Goal: Task Accomplishment & Management: Manage account settings

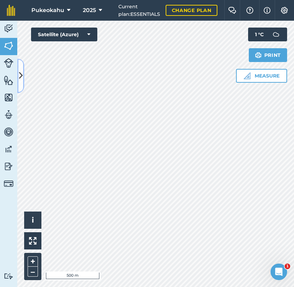
click at [21, 84] on button at bounding box center [20, 76] width 7 height 35
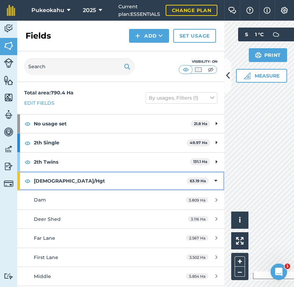
click at [214, 182] on div "[DEMOGRAPHIC_DATA]/Hgt 63.19 Ha" at bounding box center [120, 181] width 207 height 19
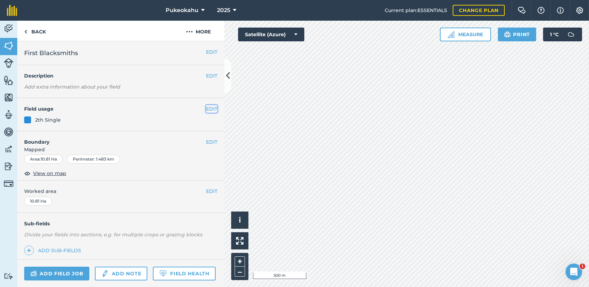
click at [206, 109] on button "EDIT" at bounding box center [211, 109] width 11 height 8
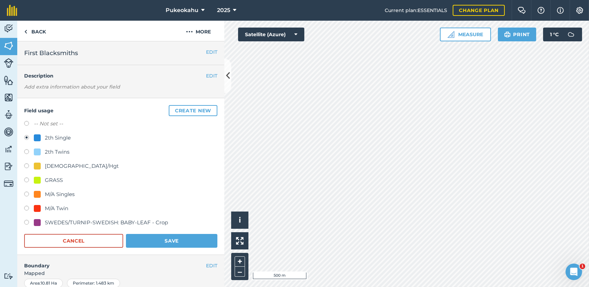
click at [51, 152] on div "2th Twins" at bounding box center [57, 152] width 25 height 8
radio input "true"
radio input "false"
click at [167, 241] on button "Save" at bounding box center [171, 241] width 91 height 14
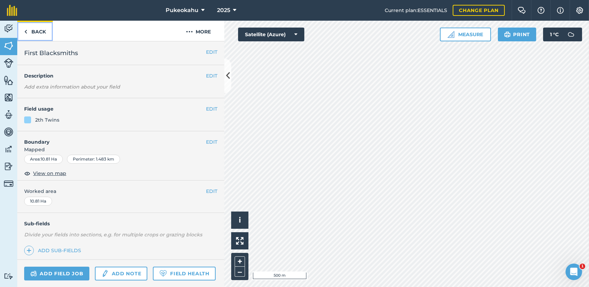
click at [37, 29] on link "Back" at bounding box center [35, 31] width 36 height 20
click at [211, 108] on button "EDIT" at bounding box center [211, 109] width 11 height 8
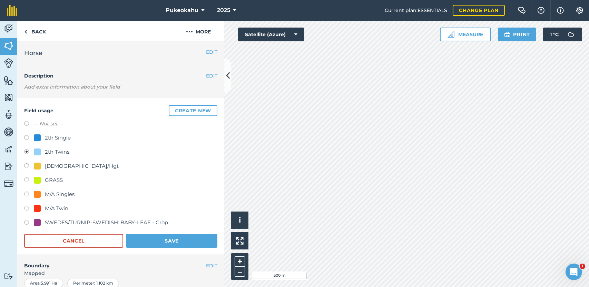
click at [63, 138] on div "2th Single" at bounding box center [58, 138] width 26 height 8
radio input "true"
radio input "false"
click at [148, 238] on button "Save" at bounding box center [171, 241] width 91 height 14
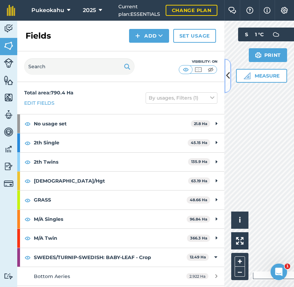
click at [226, 74] on icon at bounding box center [228, 76] width 4 height 12
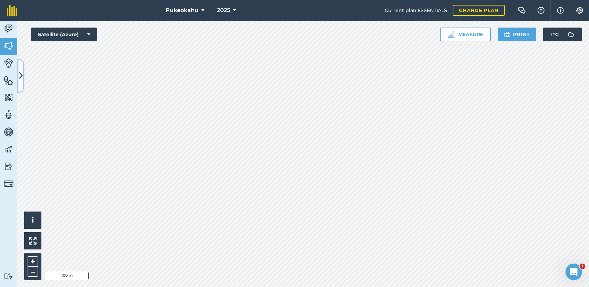
click at [22, 72] on icon at bounding box center [21, 76] width 4 height 12
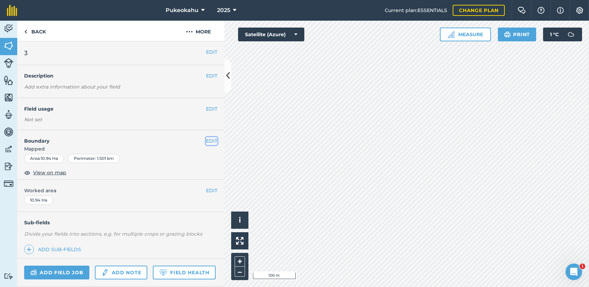
click at [206, 143] on button "EDIT" at bounding box center [211, 141] width 11 height 8
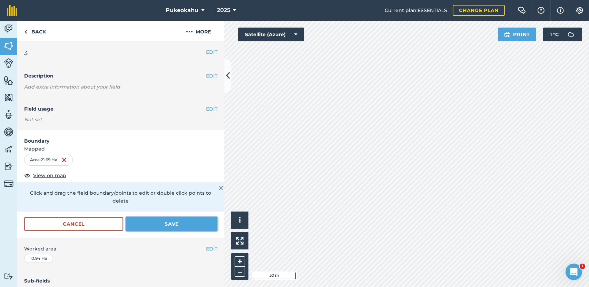
click at [173, 223] on button "Save" at bounding box center [171, 224] width 91 height 14
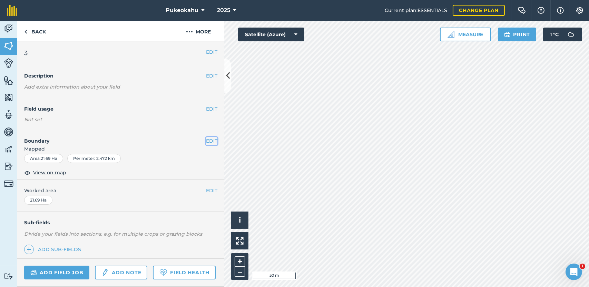
click at [206, 138] on button "EDIT" at bounding box center [211, 141] width 11 height 8
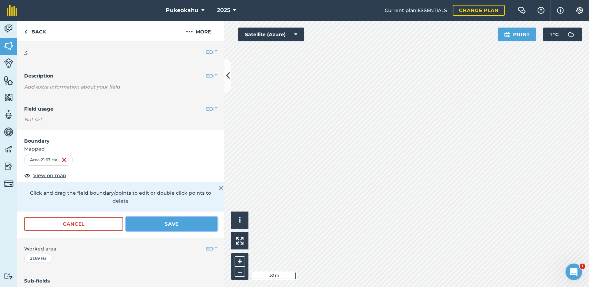
click at [184, 222] on button "Save" at bounding box center [171, 224] width 91 height 14
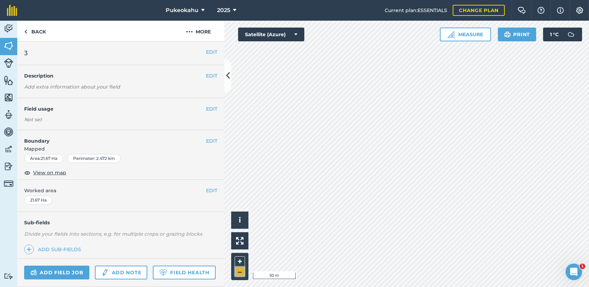
click at [237, 271] on button "–" at bounding box center [240, 272] width 10 height 10
click at [35, 29] on link "Back" at bounding box center [35, 31] width 36 height 20
click at [40, 33] on link "Back" at bounding box center [35, 31] width 36 height 20
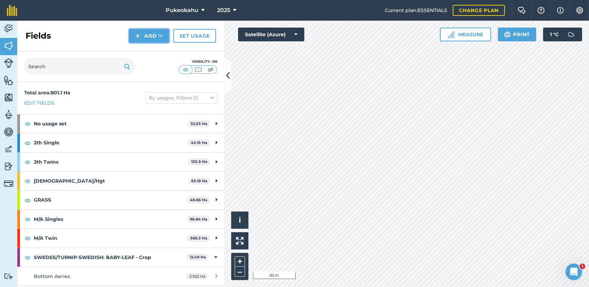
click at [157, 31] on button "Add" at bounding box center [149, 36] width 40 height 14
click at [148, 53] on link "Draw" at bounding box center [149, 51] width 38 height 15
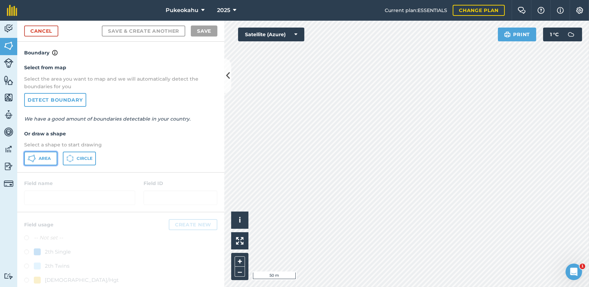
click at [48, 159] on span "Area" at bounding box center [45, 159] width 12 height 6
click at [240, 258] on button "+" at bounding box center [240, 262] width 10 height 10
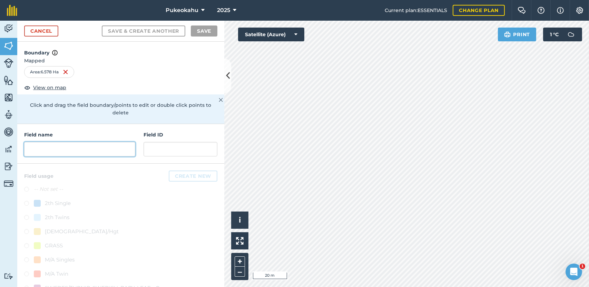
click at [73, 150] on input "text" at bounding box center [79, 149] width 111 height 14
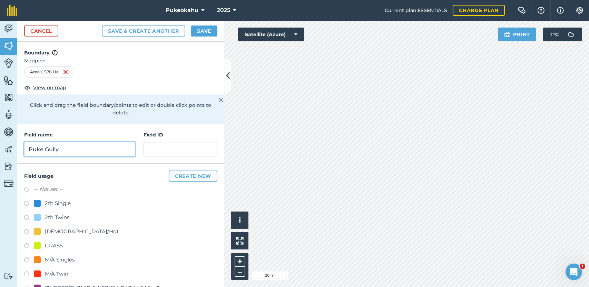
type input "Puke Gully"
click at [28, 190] on label at bounding box center [29, 190] width 10 height 7
radio input "true"
click at [206, 30] on button "Save" at bounding box center [204, 31] width 27 height 11
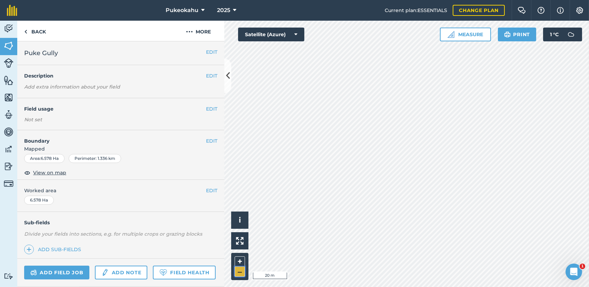
click at [237, 275] on button "–" at bounding box center [240, 272] width 10 height 10
click at [37, 31] on link "Back" at bounding box center [35, 31] width 36 height 20
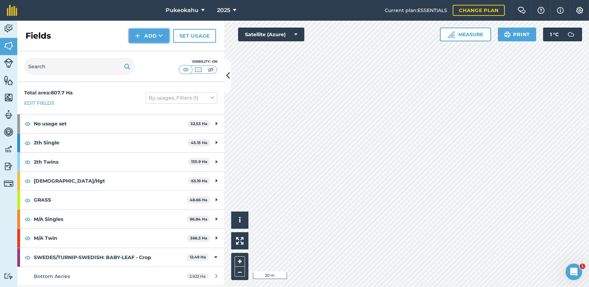
click at [156, 34] on button "Add" at bounding box center [149, 36] width 40 height 14
click at [150, 51] on link "Draw" at bounding box center [149, 51] width 38 height 15
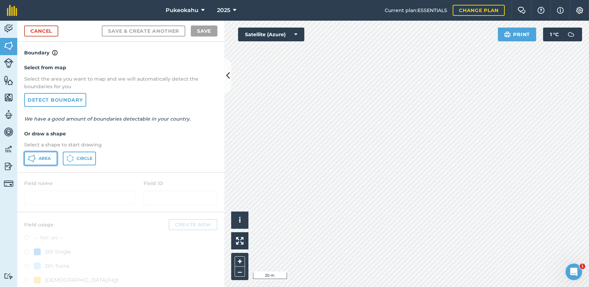
click at [54, 160] on button "Area" at bounding box center [40, 159] width 33 height 14
click at [239, 264] on button "+" at bounding box center [240, 262] width 10 height 10
click at [238, 275] on button "–" at bounding box center [240, 272] width 10 height 10
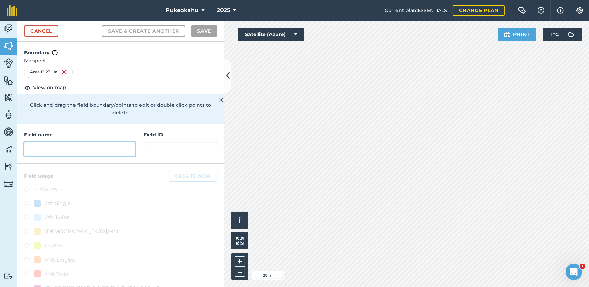
click at [62, 148] on input "text" at bounding box center [79, 149] width 111 height 14
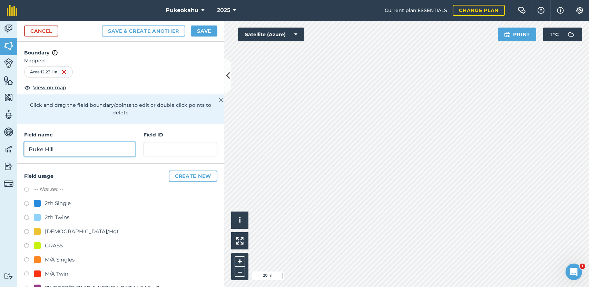
type input "Puke Hill"
click at [27, 191] on label at bounding box center [29, 190] width 10 height 7
radio input "true"
click at [199, 29] on button "Save" at bounding box center [204, 31] width 27 height 11
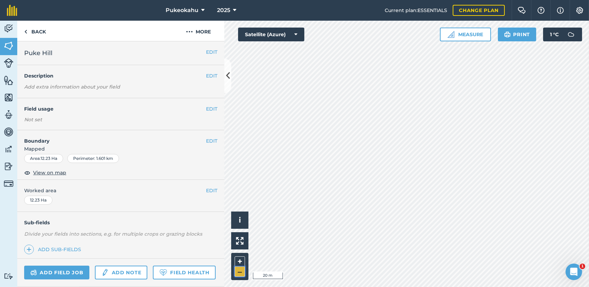
click at [239, 275] on button "–" at bounding box center [240, 272] width 10 height 10
click at [206, 142] on button "EDIT" at bounding box center [211, 141] width 11 height 8
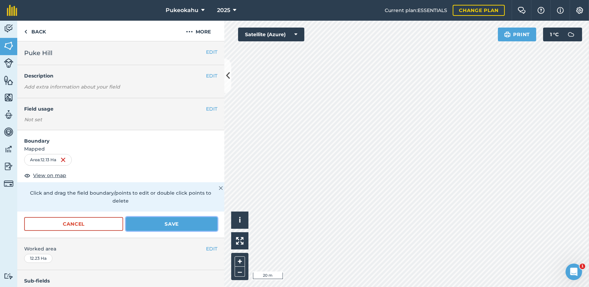
click at [145, 221] on button "Save" at bounding box center [171, 224] width 91 height 14
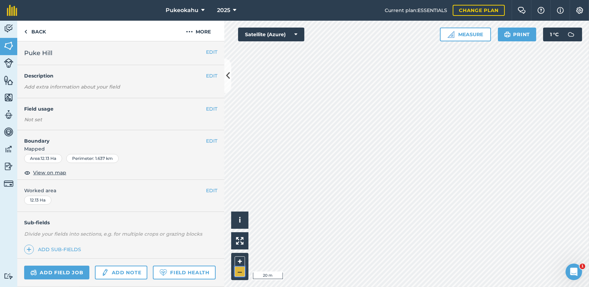
click at [238, 270] on button "–" at bounding box center [240, 272] width 10 height 10
click at [243, 272] on button "–" at bounding box center [240, 272] width 10 height 10
click at [38, 28] on link "Back" at bounding box center [35, 31] width 36 height 20
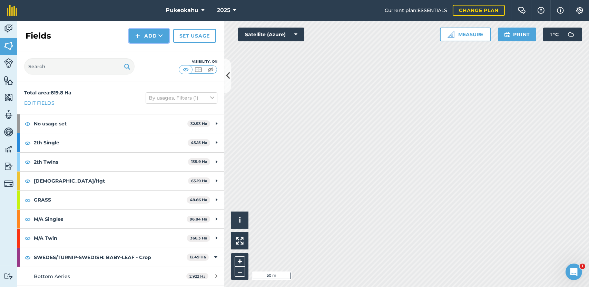
click at [150, 33] on button "Add" at bounding box center [149, 36] width 40 height 14
click at [144, 53] on link "Draw" at bounding box center [149, 51] width 38 height 15
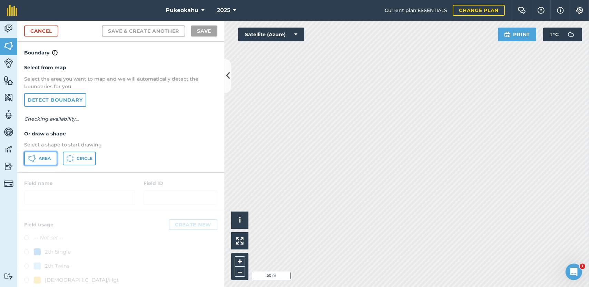
click at [50, 156] on span "Area" at bounding box center [45, 159] width 12 height 6
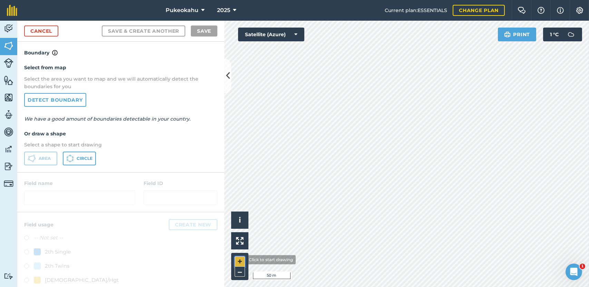
click at [241, 262] on button "+" at bounding box center [240, 262] width 10 height 10
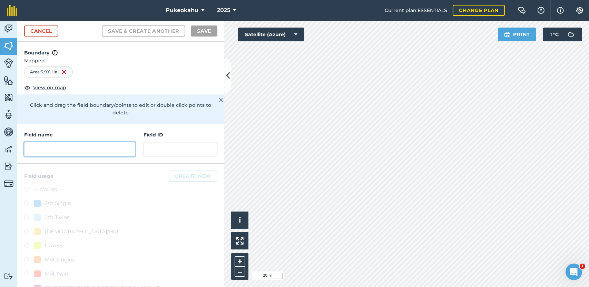
click at [59, 153] on input "text" at bounding box center [79, 149] width 111 height 14
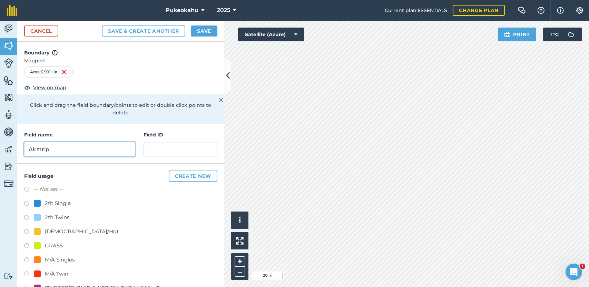
type input "Airstrip"
click at [27, 189] on label at bounding box center [29, 190] width 10 height 7
radio input "true"
click at [202, 31] on button "Save" at bounding box center [204, 31] width 27 height 11
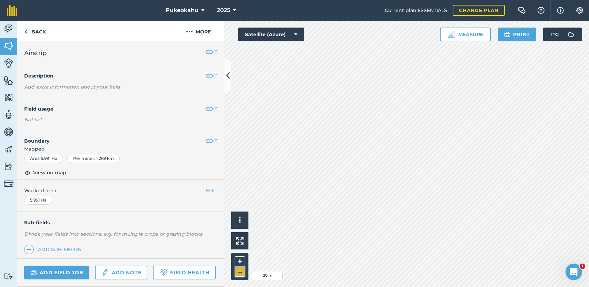
click at [240, 272] on button "–" at bounding box center [240, 272] width 10 height 10
click at [40, 35] on link "Back" at bounding box center [35, 31] width 36 height 20
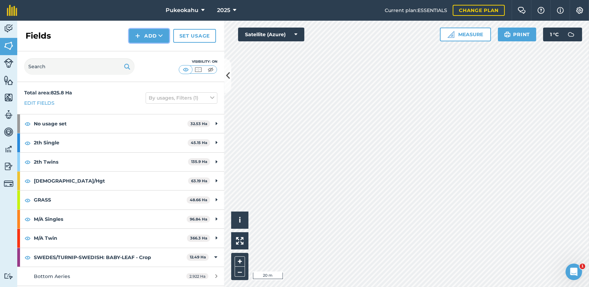
click at [136, 33] on img at bounding box center [137, 36] width 5 height 8
click at [143, 53] on link "Draw" at bounding box center [149, 51] width 38 height 15
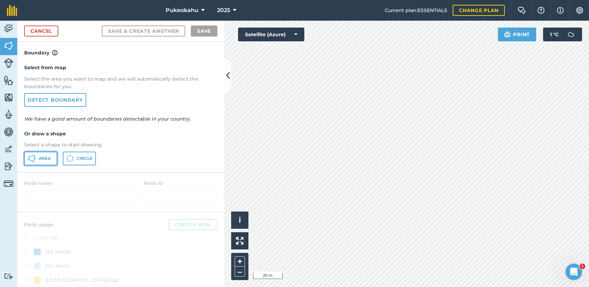
click at [41, 162] on button "Area" at bounding box center [40, 159] width 33 height 14
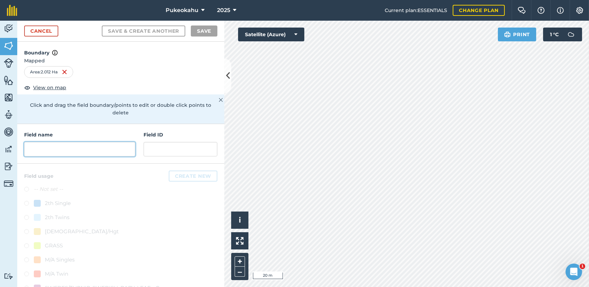
click at [62, 148] on input "text" at bounding box center [79, 149] width 111 height 14
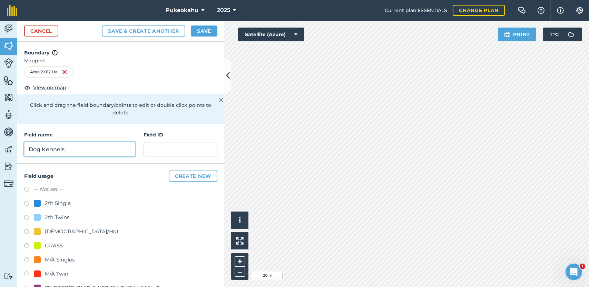
type input "Dog Kennels"
click at [25, 189] on label at bounding box center [29, 190] width 10 height 7
radio input "true"
click at [205, 33] on button "Save" at bounding box center [204, 31] width 27 height 11
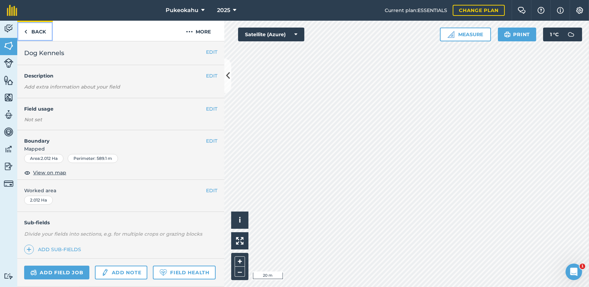
click at [42, 29] on link "Back" at bounding box center [35, 31] width 36 height 20
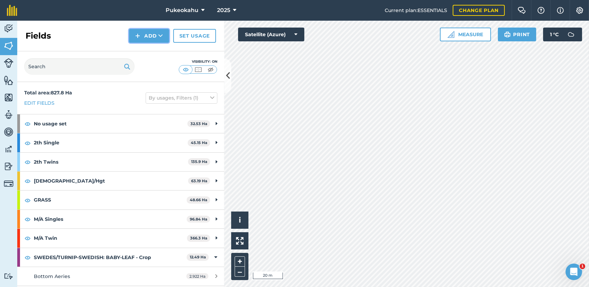
click at [145, 34] on button "Add" at bounding box center [149, 36] width 40 height 14
click at [140, 51] on link "Draw" at bounding box center [149, 51] width 38 height 15
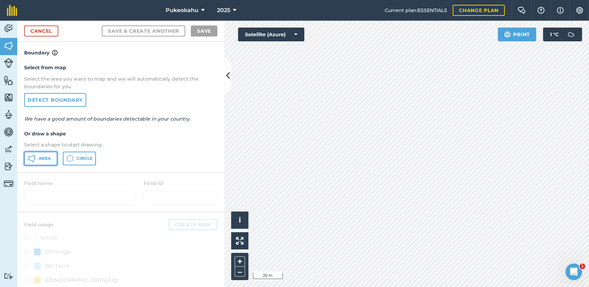
click at [51, 156] on button "Area" at bounding box center [40, 159] width 33 height 14
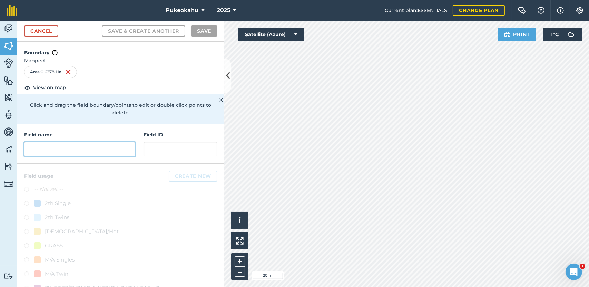
click at [40, 152] on input "text" at bounding box center [79, 149] width 111 height 14
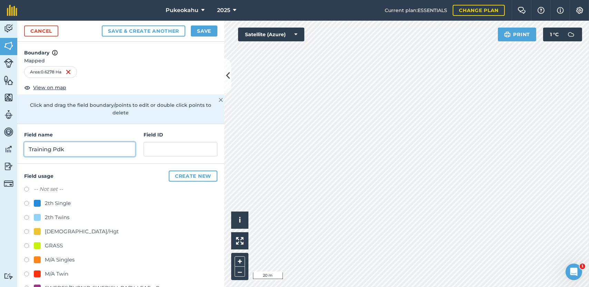
type input "Training Pdk"
click at [28, 189] on label at bounding box center [29, 190] width 10 height 7
radio input "true"
click at [195, 31] on button "Save" at bounding box center [204, 31] width 27 height 11
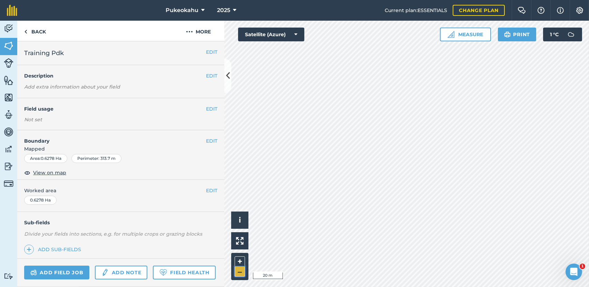
click at [238, 273] on button "–" at bounding box center [240, 272] width 10 height 10
click at [241, 275] on button "–" at bounding box center [240, 272] width 10 height 10
click at [240, 275] on button "–" at bounding box center [240, 272] width 10 height 10
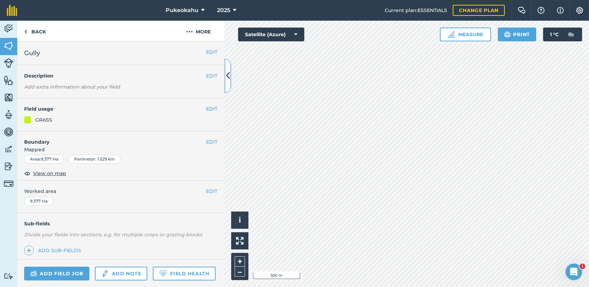
click at [225, 76] on button at bounding box center [227, 76] width 7 height 35
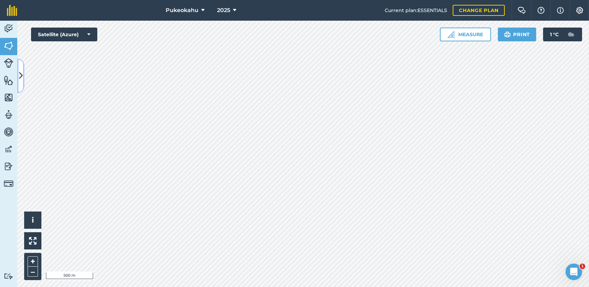
click at [20, 77] on icon at bounding box center [21, 76] width 4 height 12
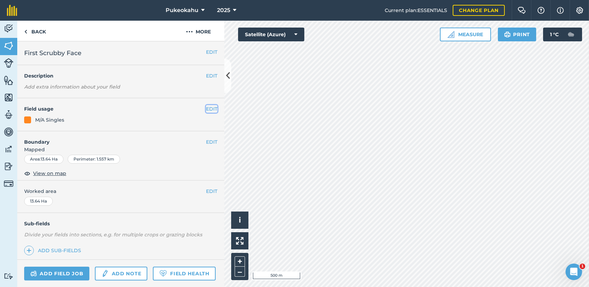
click at [207, 109] on button "EDIT" at bounding box center [211, 109] width 11 height 8
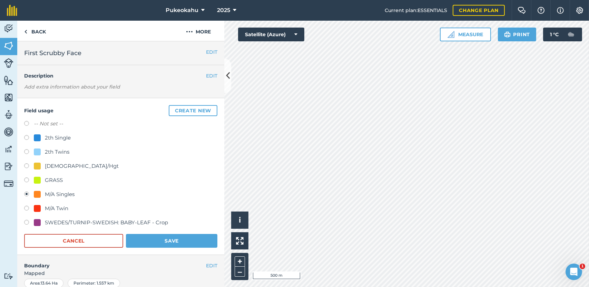
click at [47, 206] on div "M/A Twin" at bounding box center [56, 209] width 23 height 8
radio input "true"
radio input "false"
click at [180, 241] on button "Save" at bounding box center [171, 241] width 91 height 14
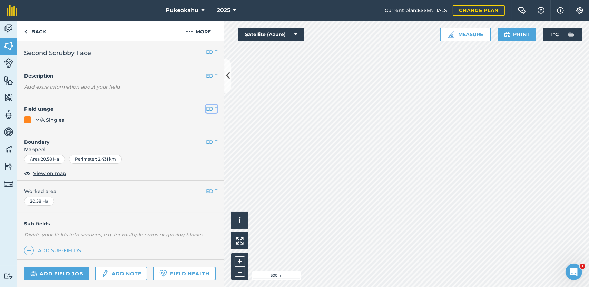
click at [207, 109] on button "EDIT" at bounding box center [211, 109] width 11 height 8
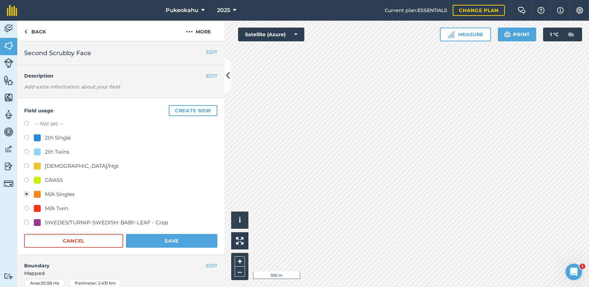
click at [50, 210] on div "M/A Twin" at bounding box center [56, 209] width 23 height 8
radio input "true"
radio input "false"
click at [154, 242] on button "Save" at bounding box center [171, 241] width 91 height 14
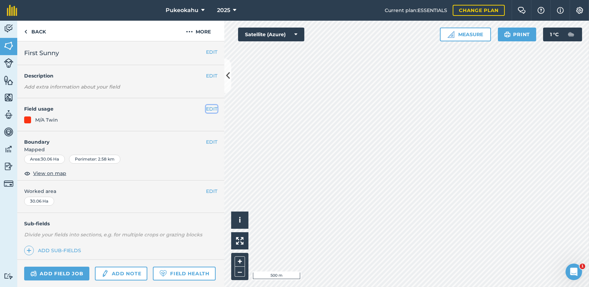
click at [209, 110] on button "EDIT" at bounding box center [211, 109] width 11 height 8
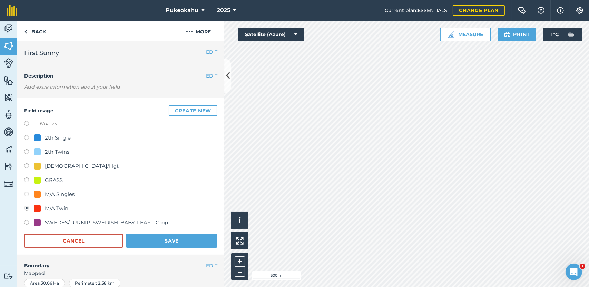
click at [28, 193] on label at bounding box center [29, 195] width 10 height 7
radio input "true"
radio input "false"
click at [145, 243] on button "Save" at bounding box center [171, 241] width 91 height 14
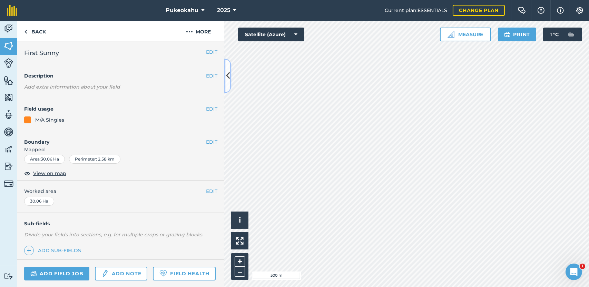
click at [227, 84] on button at bounding box center [227, 76] width 7 height 35
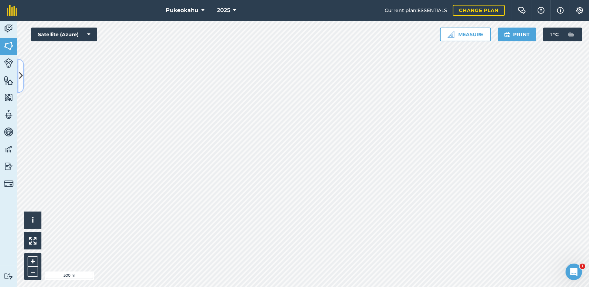
click at [20, 81] on icon at bounding box center [21, 76] width 4 height 12
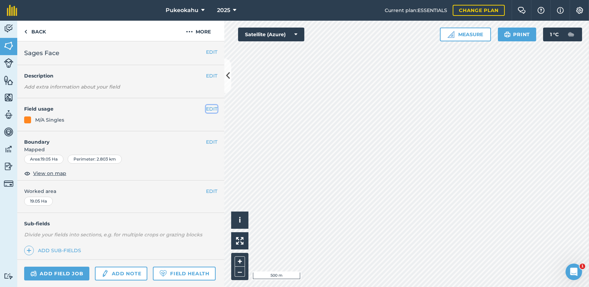
click at [206, 108] on button "EDIT" at bounding box center [211, 109] width 11 height 8
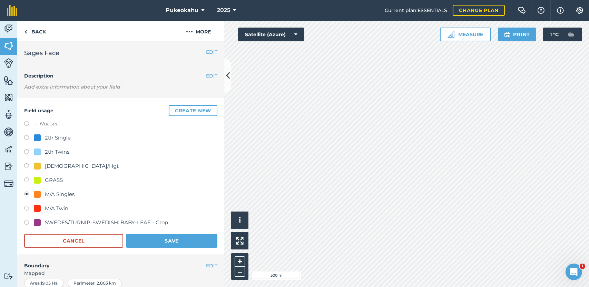
click at [55, 152] on div "2th Twins" at bounding box center [57, 152] width 25 height 8
radio input "true"
radio input "false"
click at [169, 240] on button "Save" at bounding box center [171, 241] width 91 height 14
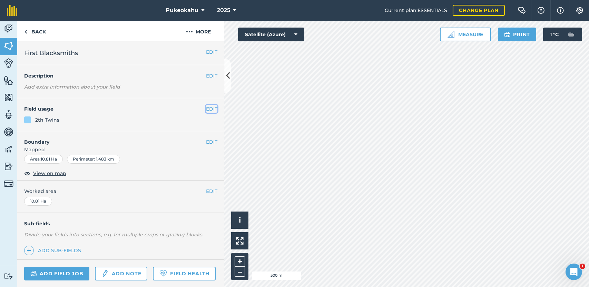
click at [211, 106] on button "EDIT" at bounding box center [211, 109] width 11 height 8
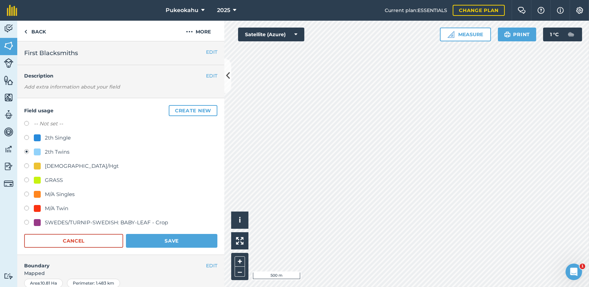
click at [60, 138] on div "2th Single" at bounding box center [58, 138] width 26 height 8
radio input "true"
radio input "false"
click at [142, 239] on button "Save" at bounding box center [171, 241] width 91 height 14
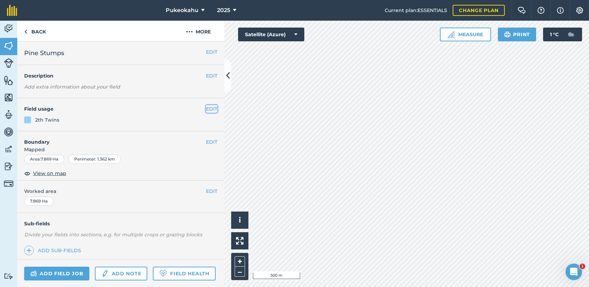
click at [206, 109] on button "EDIT" at bounding box center [211, 109] width 11 height 8
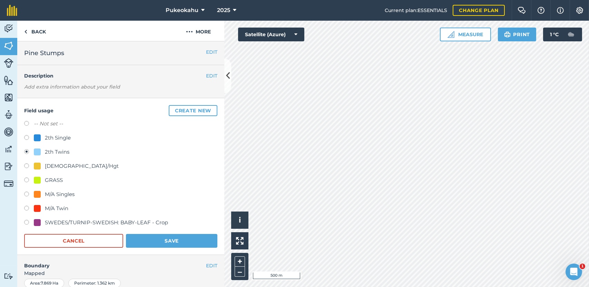
click at [61, 139] on div "2th Single" at bounding box center [58, 138] width 26 height 8
radio input "true"
radio input "false"
click at [162, 236] on button "Save" at bounding box center [171, 241] width 91 height 14
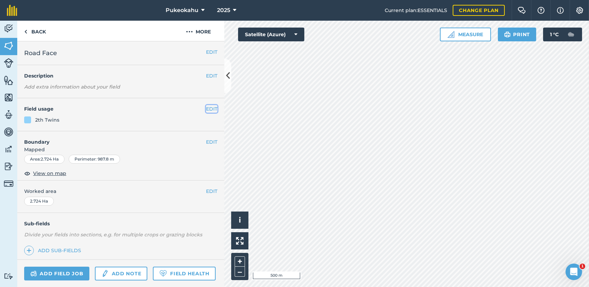
click at [206, 109] on button "EDIT" at bounding box center [211, 109] width 11 height 8
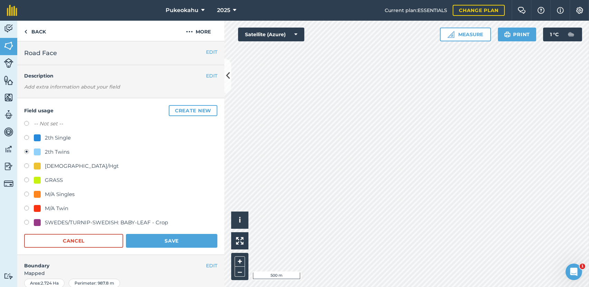
click at [62, 136] on div "2th Single" at bounding box center [58, 138] width 26 height 8
radio input "true"
radio input "false"
click at [150, 244] on button "Save" at bounding box center [171, 241] width 91 height 14
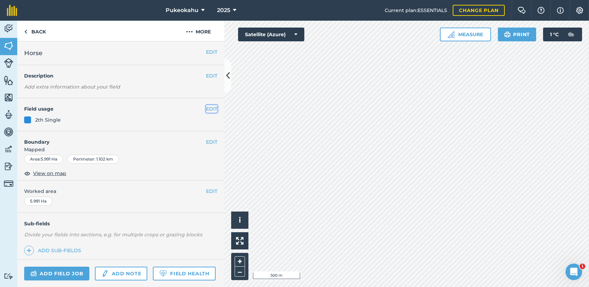
click at [206, 110] on button "EDIT" at bounding box center [211, 109] width 11 height 8
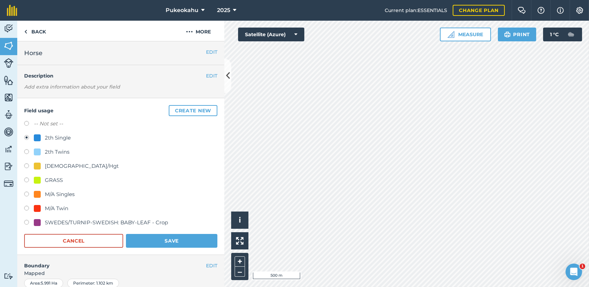
click at [65, 151] on div "2th Twins" at bounding box center [57, 152] width 25 height 8
radio input "true"
radio input "false"
click at [152, 238] on button "Save" at bounding box center [171, 241] width 91 height 14
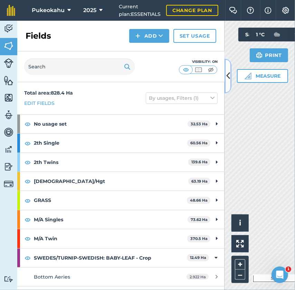
click at [225, 77] on button at bounding box center [227, 76] width 7 height 35
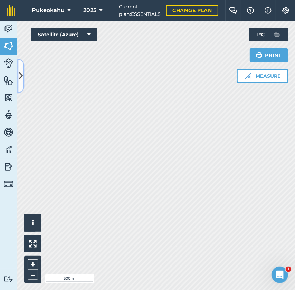
click at [19, 74] on icon at bounding box center [21, 76] width 4 height 12
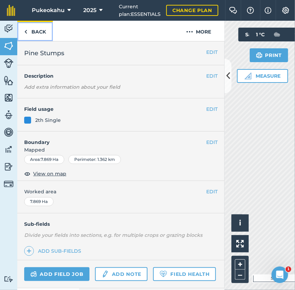
click at [33, 33] on link "Back" at bounding box center [35, 31] width 36 height 20
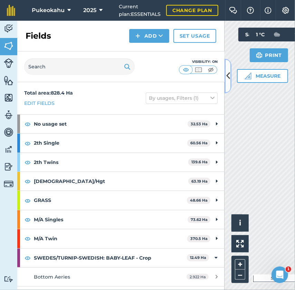
click at [227, 75] on icon at bounding box center [228, 76] width 4 height 12
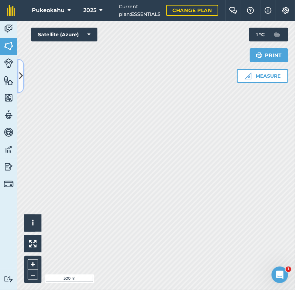
click at [20, 72] on icon at bounding box center [21, 76] width 4 height 12
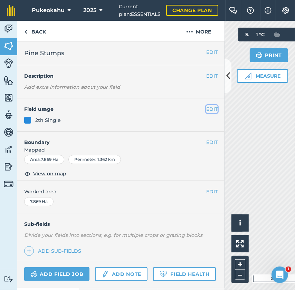
click at [207, 109] on button "EDIT" at bounding box center [211, 109] width 11 height 8
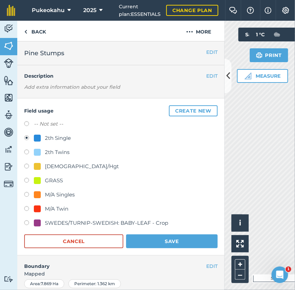
click at [61, 196] on div "M/A Singles" at bounding box center [60, 194] width 30 height 8
radio input "true"
radio input "false"
click at [158, 239] on button "Save" at bounding box center [171, 241] width 91 height 14
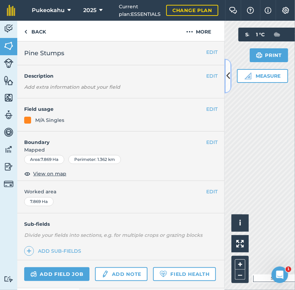
click at [226, 80] on icon at bounding box center [228, 76] width 4 height 12
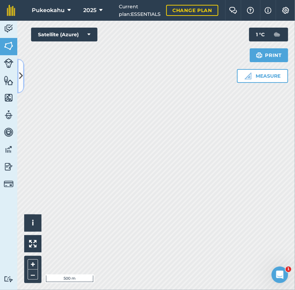
click at [21, 79] on icon at bounding box center [21, 76] width 4 height 12
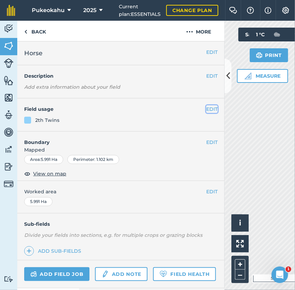
click at [206, 109] on button "EDIT" at bounding box center [211, 109] width 11 height 8
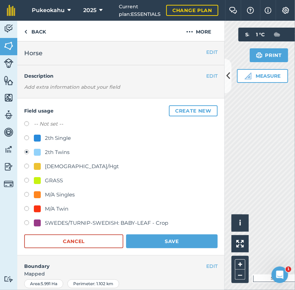
click at [60, 194] on div "M/A Singles" at bounding box center [60, 194] width 30 height 8
radio input "true"
radio input "false"
click at [193, 242] on button "Save" at bounding box center [171, 241] width 91 height 14
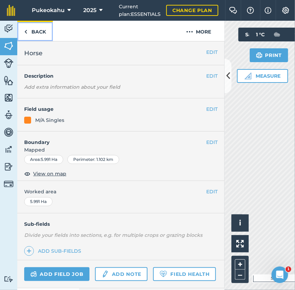
click at [33, 29] on link "Back" at bounding box center [35, 31] width 36 height 20
click at [42, 29] on link "Back" at bounding box center [35, 31] width 36 height 20
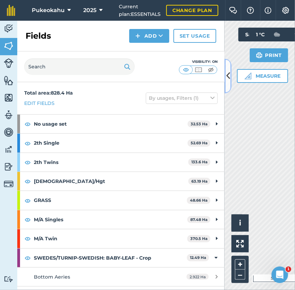
click at [227, 80] on icon at bounding box center [228, 76] width 4 height 12
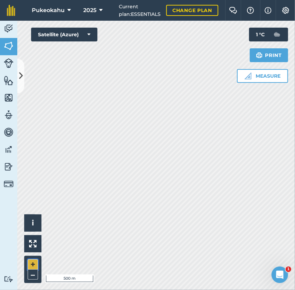
click at [33, 261] on button "+" at bounding box center [33, 264] width 10 height 10
click at [21, 85] on button at bounding box center [20, 76] width 7 height 35
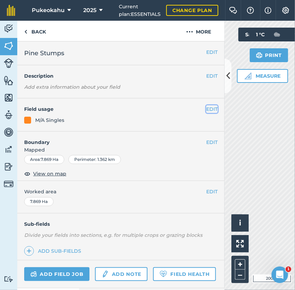
click at [207, 109] on button "EDIT" at bounding box center [211, 109] width 11 height 8
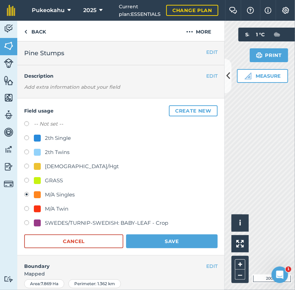
click at [51, 137] on div "2th Single" at bounding box center [58, 138] width 26 height 8
radio input "true"
radio input "false"
click at [165, 242] on button "Save" at bounding box center [171, 241] width 91 height 14
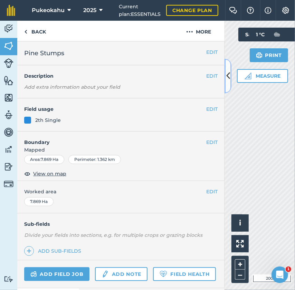
click at [228, 79] on icon at bounding box center [228, 76] width 4 height 12
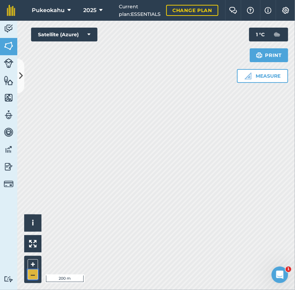
click at [30, 275] on button "–" at bounding box center [33, 275] width 10 height 10
click at [30, 276] on button "–" at bounding box center [33, 275] width 10 height 10
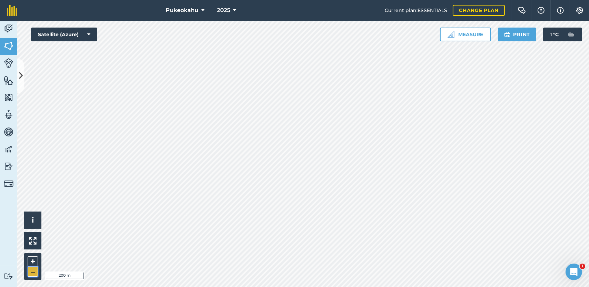
click at [29, 274] on button "–" at bounding box center [33, 272] width 10 height 10
click at [95, 31] on div "Click to start drawing i © 2025 TomTom, Microsoft 500 m + – Satellite (Azure) M…" at bounding box center [303, 154] width 572 height 267
click at [21, 75] on icon at bounding box center [21, 76] width 4 height 12
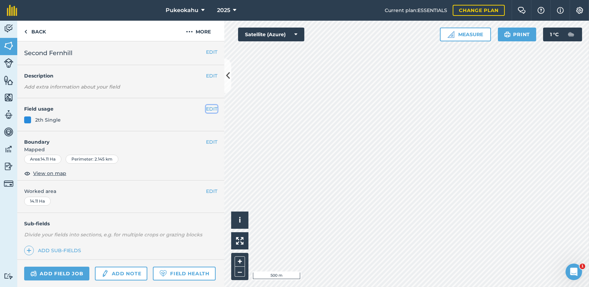
click at [206, 110] on button "EDIT" at bounding box center [211, 109] width 11 height 8
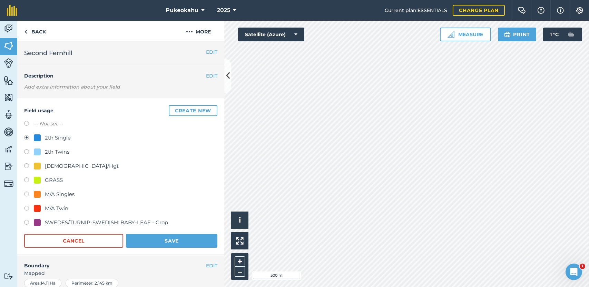
click at [47, 121] on label "-- Not set --" at bounding box center [48, 124] width 29 height 8
radio input "true"
radio input "false"
click at [159, 245] on button "Save" at bounding box center [171, 241] width 91 height 14
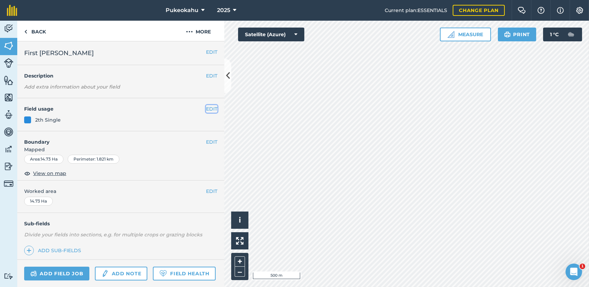
click at [206, 110] on button "EDIT" at bounding box center [211, 109] width 11 height 8
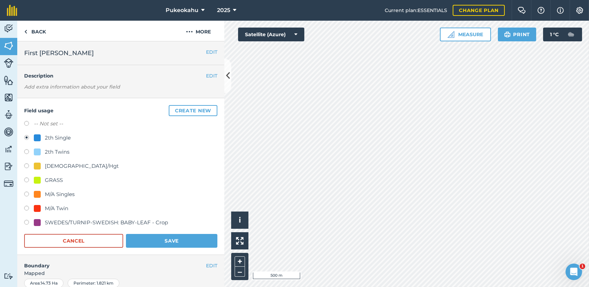
click at [49, 124] on label "-- Not set --" at bounding box center [48, 124] width 29 height 8
radio input "true"
radio input "false"
click at [173, 239] on button "Save" at bounding box center [171, 241] width 91 height 14
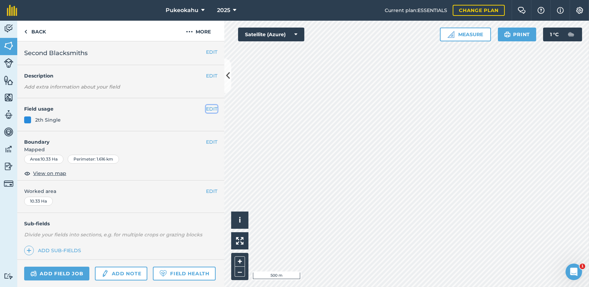
click at [212, 109] on button "EDIT" at bounding box center [211, 109] width 11 height 8
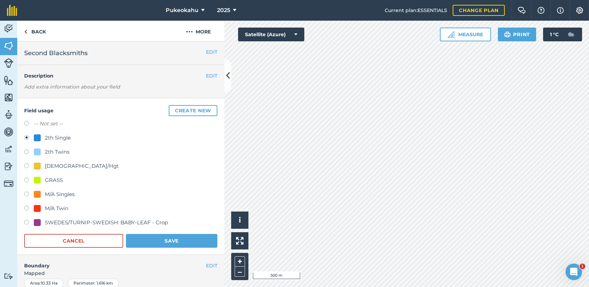
click at [50, 124] on label "-- Not set --" at bounding box center [48, 124] width 29 height 8
radio input "true"
radio input "false"
click at [171, 241] on button "Save" at bounding box center [171, 241] width 91 height 14
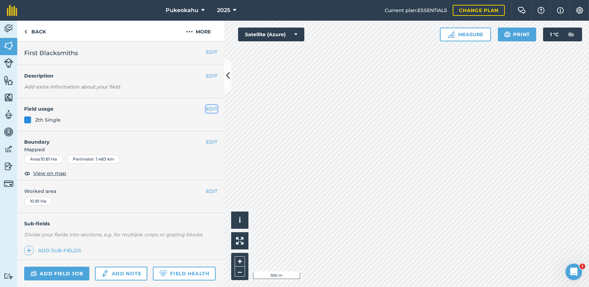
click at [206, 109] on button "EDIT" at bounding box center [211, 109] width 11 height 8
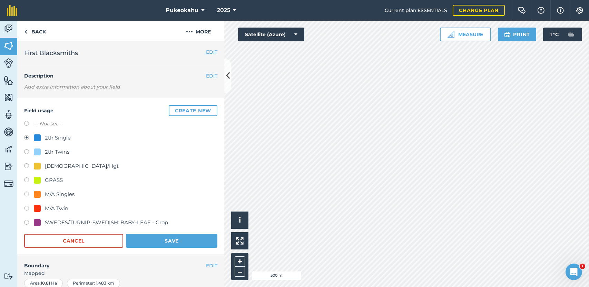
click at [42, 125] on label "-- Not set --" at bounding box center [48, 124] width 29 height 8
radio input "true"
radio input "false"
click at [185, 237] on button "Save" at bounding box center [171, 241] width 91 height 14
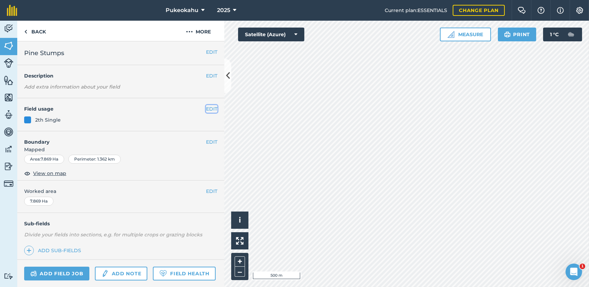
click at [207, 108] on button "EDIT" at bounding box center [211, 109] width 11 height 8
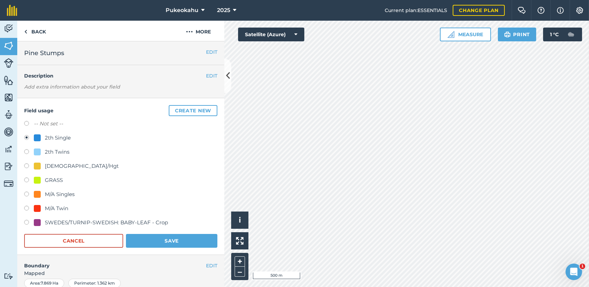
click at [76, 123] on div "-- Not set --" at bounding box center [120, 125] width 193 height 10
click at [47, 126] on label "-- Not set --" at bounding box center [48, 124] width 29 height 8
radio input "true"
radio input "false"
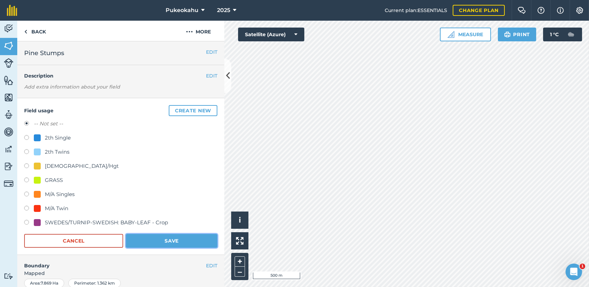
click at [164, 240] on button "Save" at bounding box center [171, 241] width 91 height 14
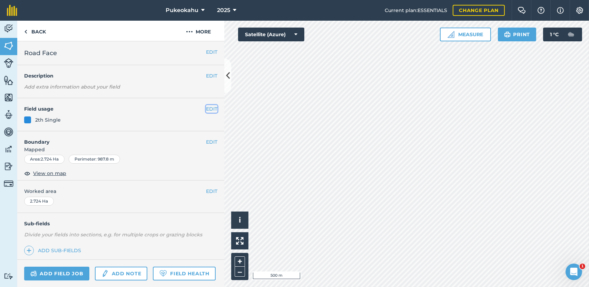
click at [206, 106] on button "EDIT" at bounding box center [211, 109] width 11 height 8
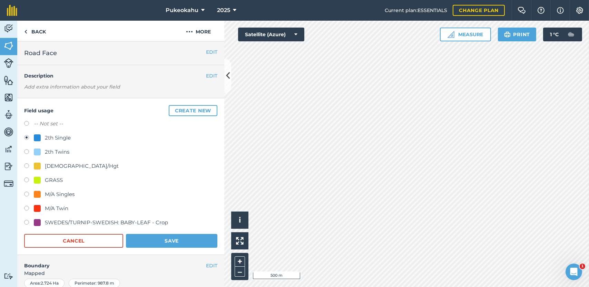
click at [47, 123] on label "-- Not set --" at bounding box center [48, 124] width 29 height 8
radio input "true"
radio input "false"
click at [156, 246] on button "Save" at bounding box center [171, 241] width 91 height 14
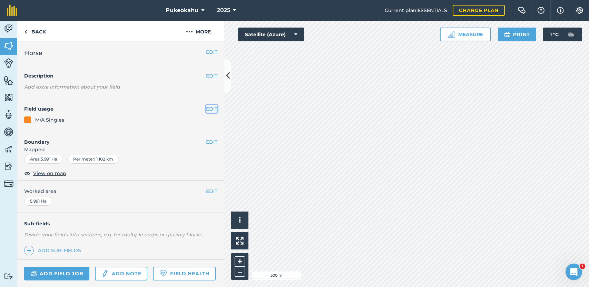
click at [210, 107] on button "EDIT" at bounding box center [211, 109] width 11 height 8
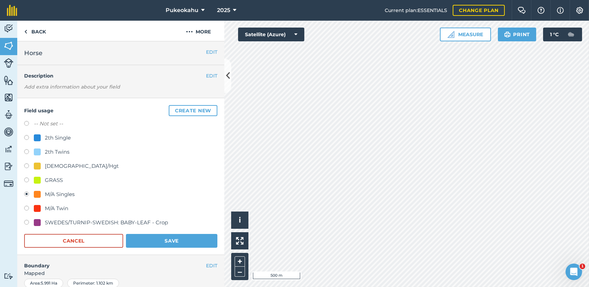
click at [55, 123] on label "-- Not set --" at bounding box center [48, 124] width 29 height 8
radio input "true"
radio input "false"
click at [151, 242] on button "Save" at bounding box center [171, 241] width 91 height 14
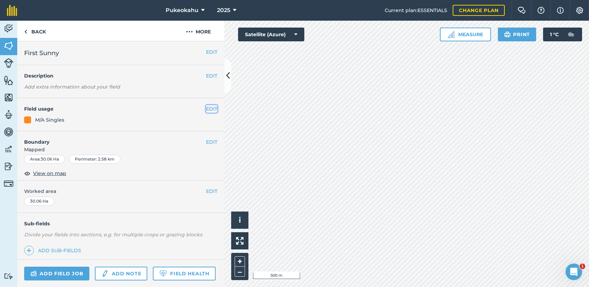
click at [206, 108] on button "EDIT" at bounding box center [211, 109] width 11 height 8
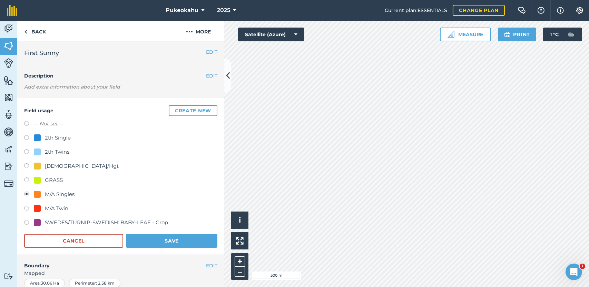
click at [53, 124] on label "-- Not set --" at bounding box center [48, 124] width 29 height 8
radio input "true"
radio input "false"
click at [176, 238] on button "Save" at bounding box center [171, 241] width 91 height 14
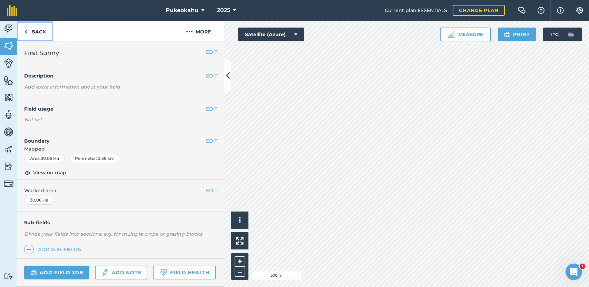
click at [38, 29] on link "Back" at bounding box center [35, 31] width 36 height 20
click at [208, 114] on div "EDIT Field usage Not set" at bounding box center [120, 114] width 207 height 32
click at [207, 111] on button "EDIT" at bounding box center [211, 109] width 11 height 8
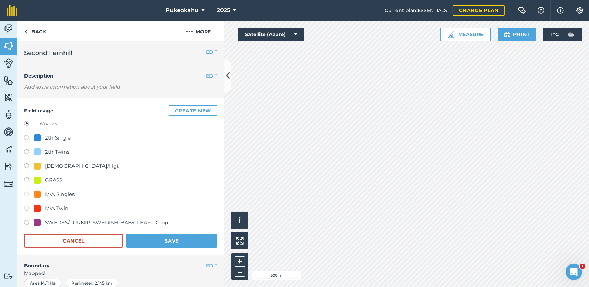
click at [45, 197] on div "M/A Singles" at bounding box center [60, 194] width 30 height 8
radio input "true"
radio input "false"
click at [193, 235] on button "Save" at bounding box center [171, 241] width 91 height 14
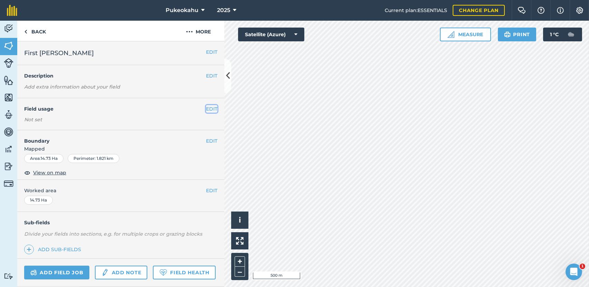
click at [209, 108] on button "EDIT" at bounding box center [211, 109] width 11 height 8
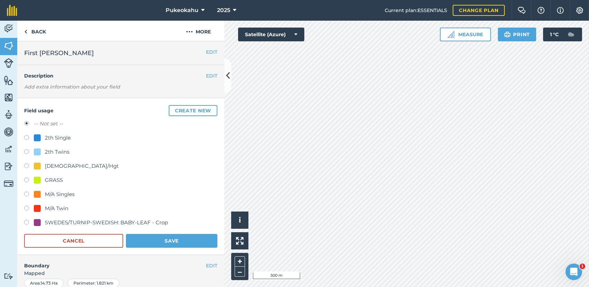
click at [57, 196] on div "M/A Singles" at bounding box center [60, 194] width 30 height 8
radio input "true"
radio input "false"
click at [150, 242] on button "Save" at bounding box center [171, 241] width 91 height 14
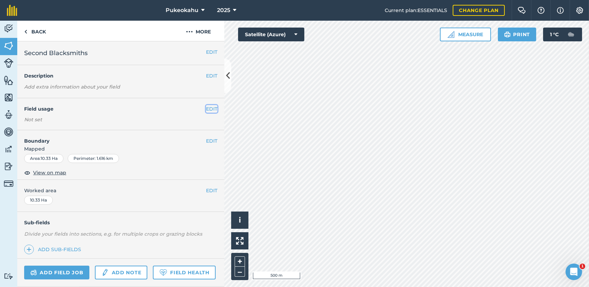
click at [206, 110] on button "EDIT" at bounding box center [211, 109] width 11 height 8
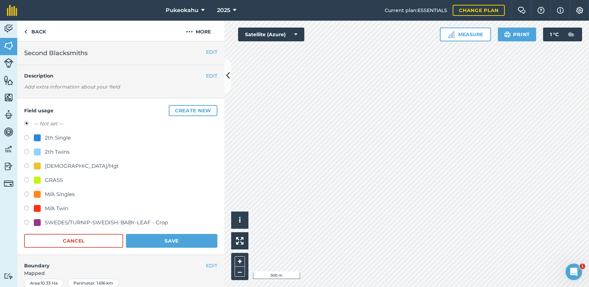
click at [50, 193] on div "M/A Singles" at bounding box center [60, 194] width 30 height 8
radio input "true"
radio input "false"
click at [150, 239] on button "Save" at bounding box center [171, 241] width 91 height 14
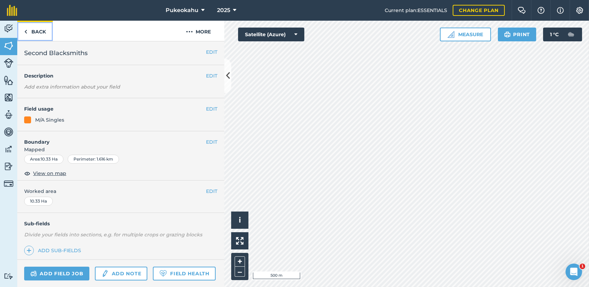
click at [29, 31] on link "Back" at bounding box center [35, 31] width 36 height 20
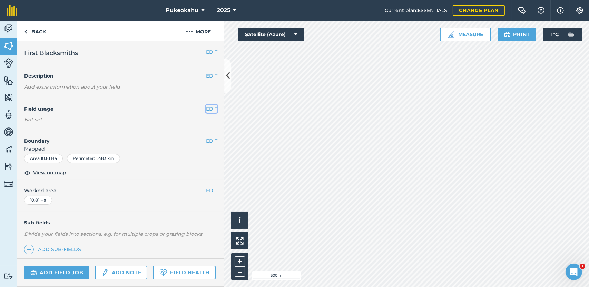
click at [207, 109] on button "EDIT" at bounding box center [211, 109] width 11 height 8
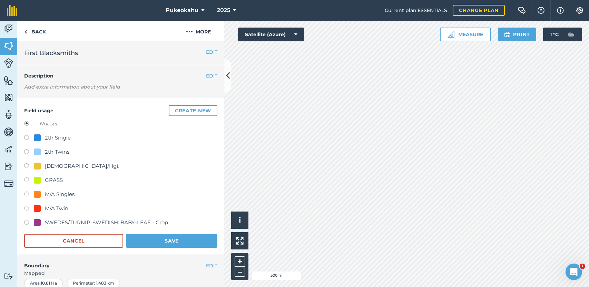
click at [59, 196] on div "M/A Singles" at bounding box center [60, 194] width 30 height 8
radio input "true"
radio input "false"
click at [158, 238] on button "Save" at bounding box center [171, 241] width 91 height 14
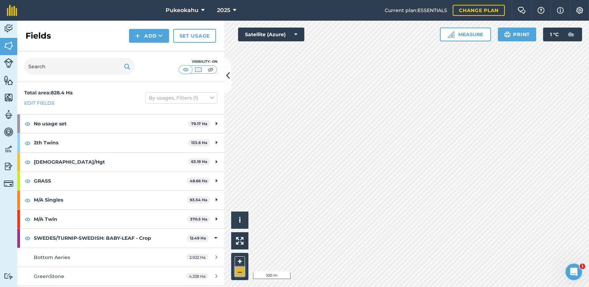
click at [240, 272] on button "–" at bounding box center [240, 272] width 10 height 10
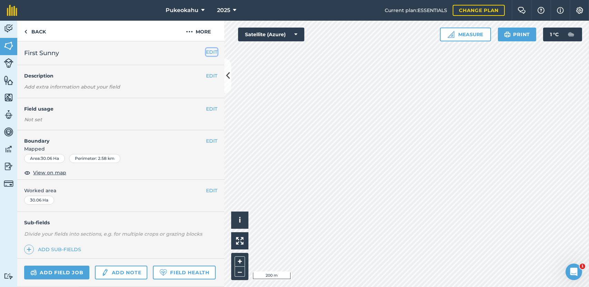
click at [206, 51] on button "EDIT" at bounding box center [211, 52] width 11 height 8
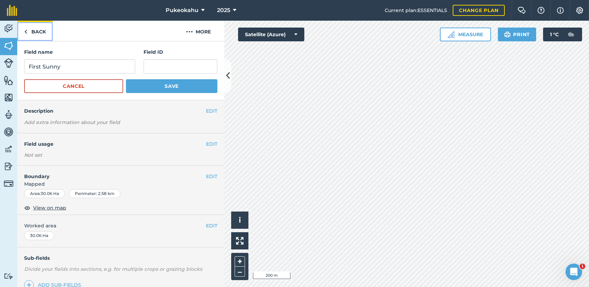
click at [43, 31] on link "Back" at bounding box center [35, 31] width 36 height 20
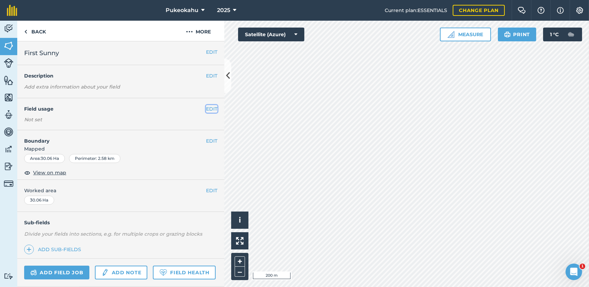
click at [206, 108] on button "EDIT" at bounding box center [211, 109] width 11 height 8
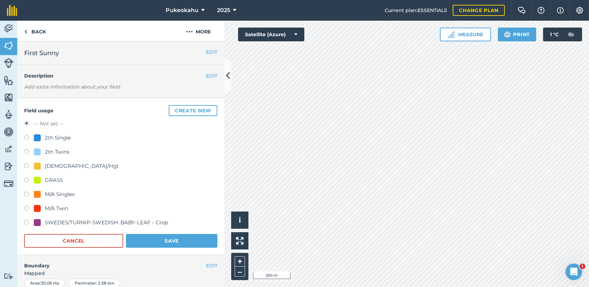
click at [47, 138] on div "2th Single" at bounding box center [58, 138] width 26 height 8
radio input "true"
radio input "false"
click at [153, 244] on button "Save" at bounding box center [171, 241] width 91 height 14
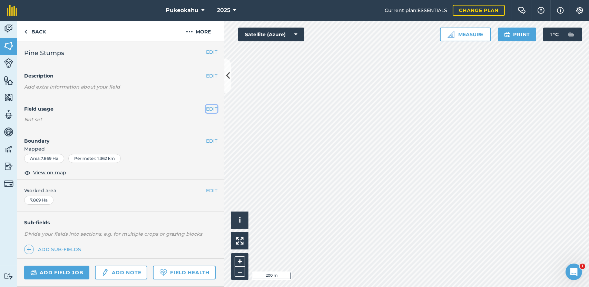
click at [206, 107] on button "EDIT" at bounding box center [211, 109] width 11 height 8
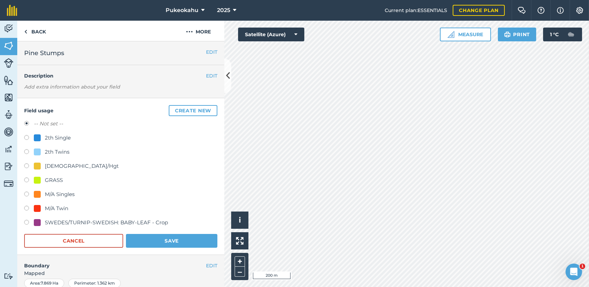
click at [64, 141] on div "2th Single" at bounding box center [58, 138] width 26 height 8
radio input "true"
radio input "false"
click at [167, 241] on button "Save" at bounding box center [171, 241] width 91 height 14
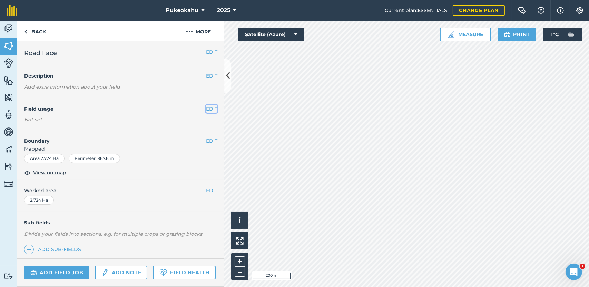
click at [210, 107] on button "EDIT" at bounding box center [211, 109] width 11 height 8
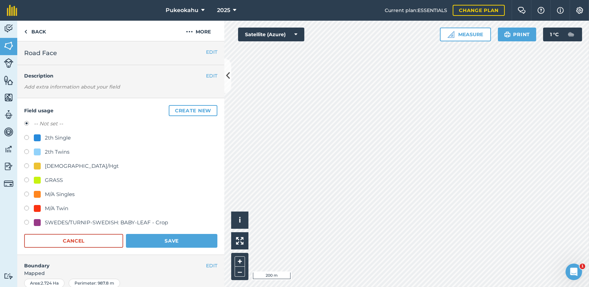
click at [40, 137] on div at bounding box center [37, 138] width 7 height 7
radio input "true"
radio input "false"
click at [179, 236] on button "Save" at bounding box center [171, 241] width 91 height 14
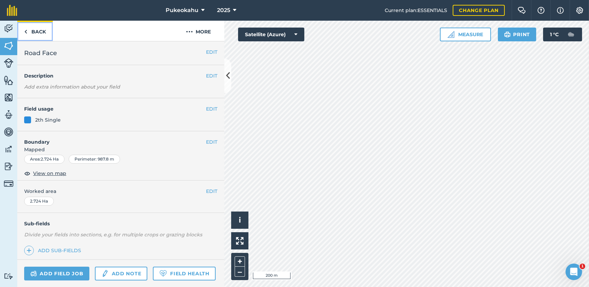
click at [36, 34] on link "Back" at bounding box center [35, 31] width 36 height 20
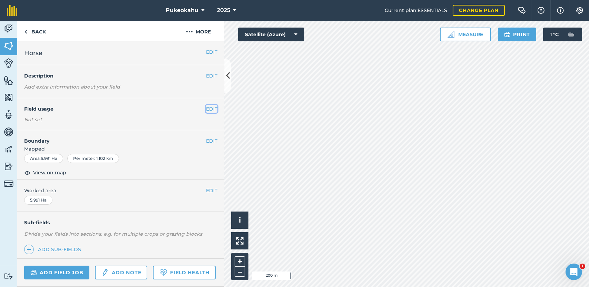
click at [206, 109] on button "EDIT" at bounding box center [211, 109] width 11 height 8
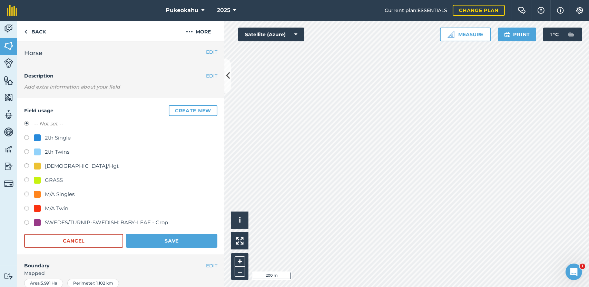
click at [56, 138] on div "2th Single" at bounding box center [58, 138] width 26 height 8
radio input "true"
radio input "false"
click at [147, 241] on button "Save" at bounding box center [171, 241] width 91 height 14
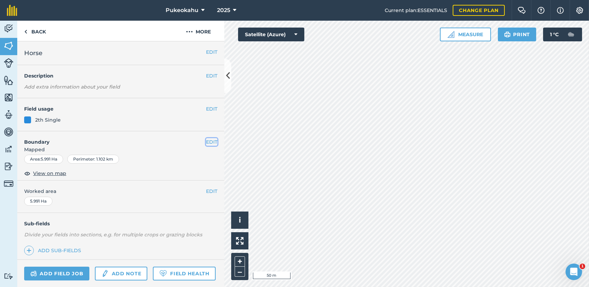
click at [206, 144] on button "EDIT" at bounding box center [211, 142] width 11 height 8
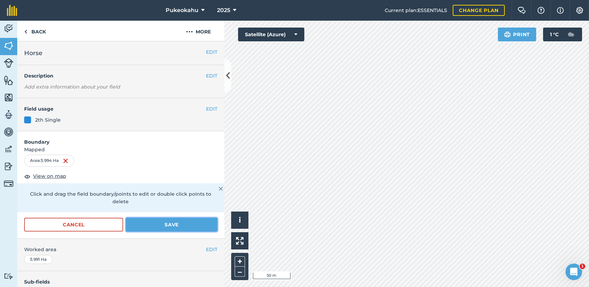
click at [158, 229] on button "Save" at bounding box center [171, 225] width 91 height 14
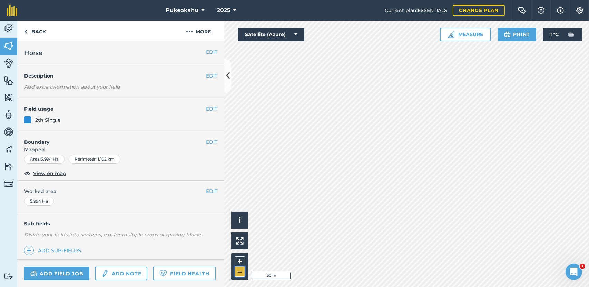
click at [241, 272] on button "–" at bounding box center [240, 272] width 10 height 10
click at [35, 28] on link "Back" at bounding box center [35, 31] width 36 height 20
click at [37, 29] on link "Back" at bounding box center [35, 31] width 36 height 20
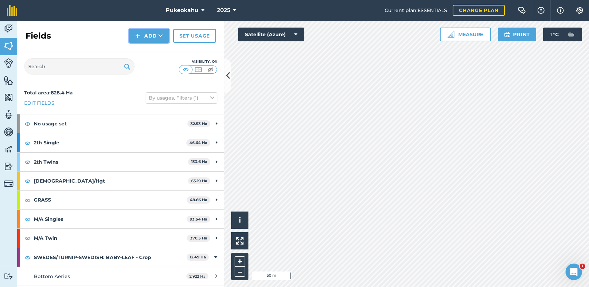
click at [162, 39] on button "Add" at bounding box center [149, 36] width 40 height 14
click at [146, 51] on link "Draw" at bounding box center [149, 51] width 38 height 15
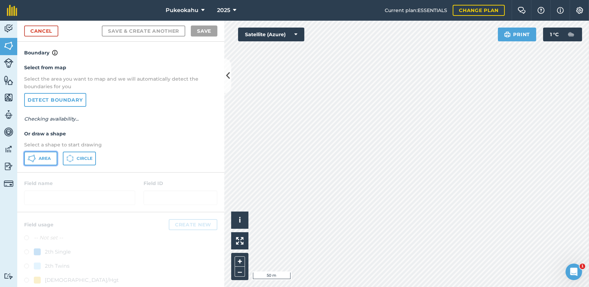
click at [49, 156] on span "Area" at bounding box center [45, 159] width 12 height 6
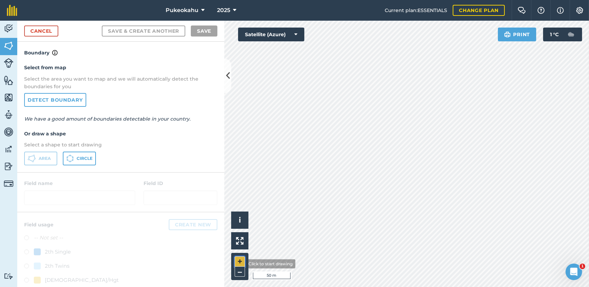
click at [241, 264] on button "+" at bounding box center [240, 262] width 10 height 10
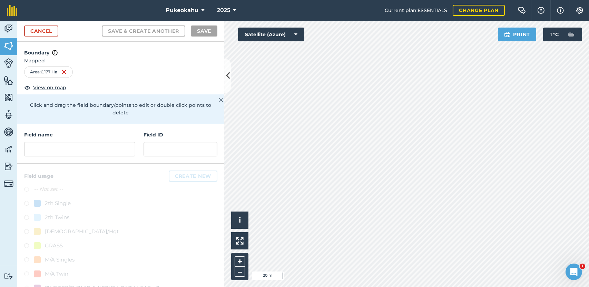
click at [241, 256] on div "+ –" at bounding box center [239, 266] width 17 height 27
click at [239, 264] on button "+" at bounding box center [240, 262] width 10 height 10
click at [107, 151] on input "text" at bounding box center [79, 149] width 111 height 14
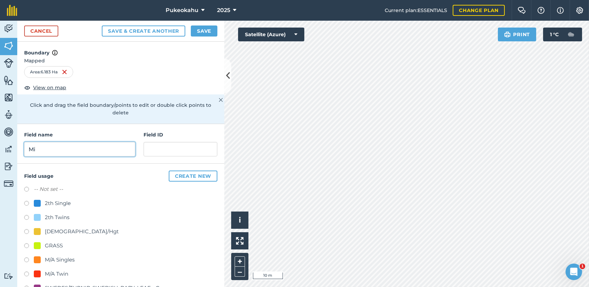
type input "M"
type input "[GEOGRAPHIC_DATA]"
click at [28, 245] on label at bounding box center [29, 247] width 10 height 7
radio input "true"
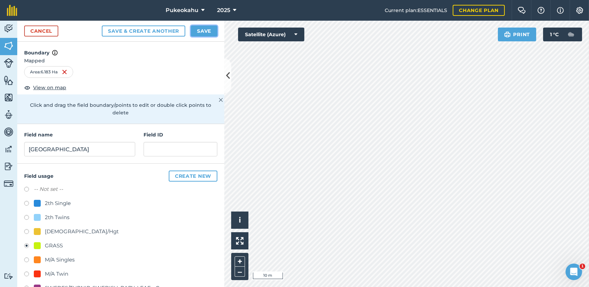
click at [200, 30] on button "Save" at bounding box center [204, 31] width 27 height 11
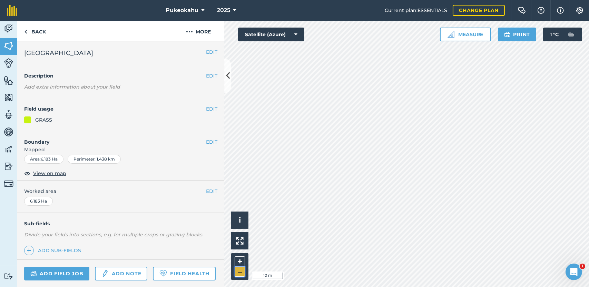
click at [241, 271] on button "–" at bounding box center [240, 272] width 10 height 10
click at [36, 32] on link "Back" at bounding box center [35, 31] width 36 height 20
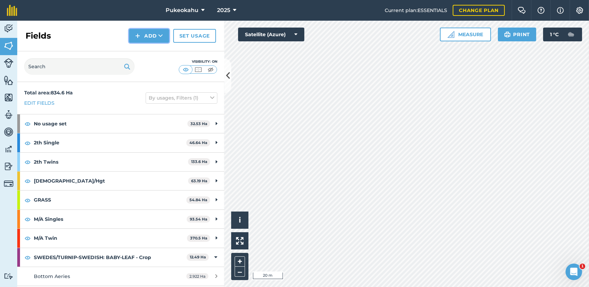
click at [157, 39] on button "Add" at bounding box center [149, 36] width 40 height 14
click at [152, 49] on link "Draw" at bounding box center [149, 51] width 38 height 15
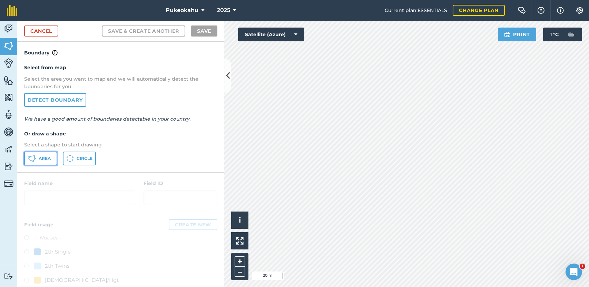
click at [44, 155] on button "Area" at bounding box center [40, 159] width 33 height 14
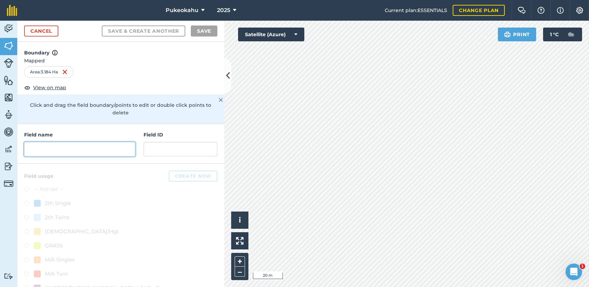
click at [94, 148] on input "text" at bounding box center [79, 149] width 111 height 14
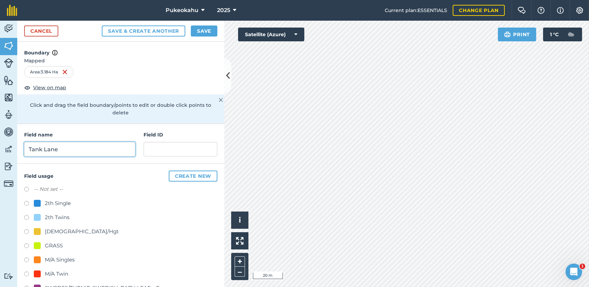
type input "Tank Lane"
click at [27, 190] on label at bounding box center [29, 190] width 10 height 7
radio input "true"
click at [27, 244] on label at bounding box center [29, 247] width 10 height 7
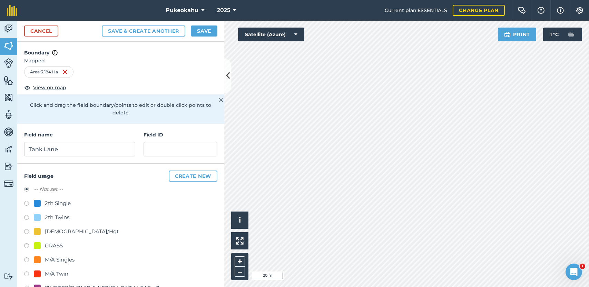
radio input "true"
click at [211, 30] on button "Save" at bounding box center [204, 31] width 27 height 11
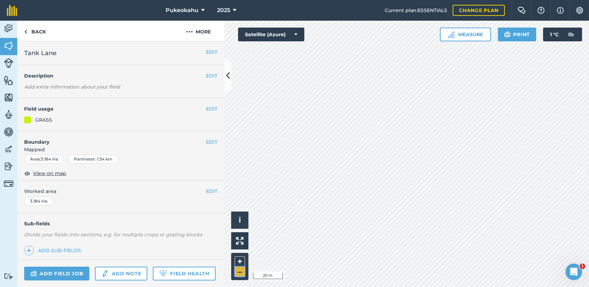
click at [241, 272] on button "–" at bounding box center [240, 272] width 10 height 10
click at [213, 238] on div "Activity Fields Livestock Features Maps Team Vehicles Data Reporting Billing Tu…" at bounding box center [294, 154] width 589 height 267
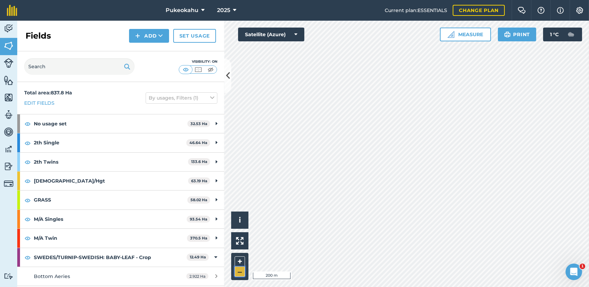
click at [239, 272] on button "–" at bounding box center [240, 272] width 10 height 10
click at [242, 272] on button "–" at bounding box center [240, 272] width 10 height 10
click at [236, 275] on button "–" at bounding box center [240, 272] width 10 height 10
click at [228, 66] on button at bounding box center [227, 76] width 7 height 35
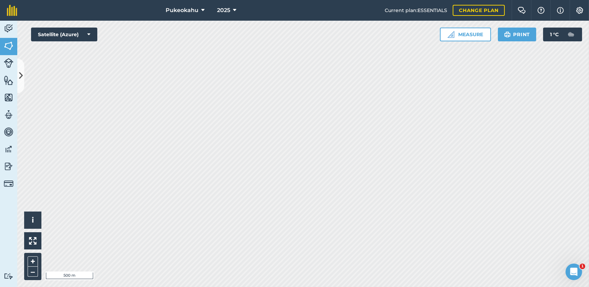
click at [175, 287] on html "Pukeokahu 2025 Current plan : ESSENTIALS Change plan Farm Chat Help Info Settin…" at bounding box center [294, 143] width 589 height 287
click at [455, 36] on button "Measure" at bounding box center [465, 35] width 51 height 14
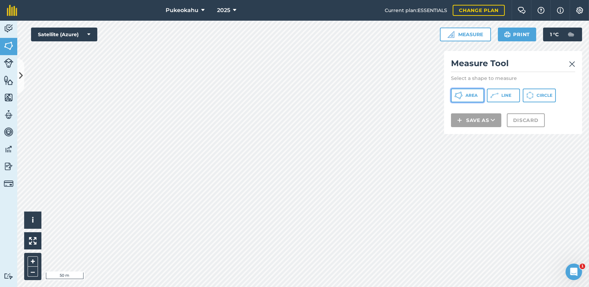
click at [472, 95] on span "Area" at bounding box center [472, 96] width 12 height 6
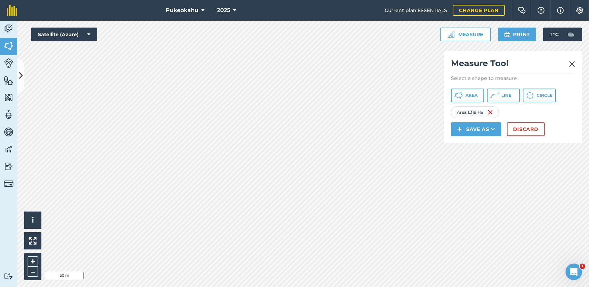
click at [572, 63] on img at bounding box center [572, 64] width 6 height 8
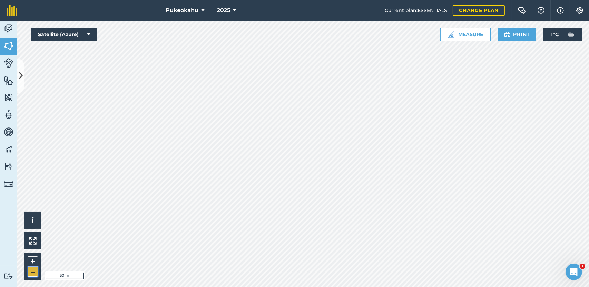
click at [36, 273] on button "–" at bounding box center [33, 272] width 10 height 10
click at [33, 272] on button "–" at bounding box center [33, 272] width 10 height 10
click at [415, 11] on div "Pukeokahu 2025 Current plan : ESSENTIALS Change plan Farm Chat Help Info Settin…" at bounding box center [294, 143] width 589 height 287
click at [19, 74] on icon at bounding box center [21, 76] width 4 height 12
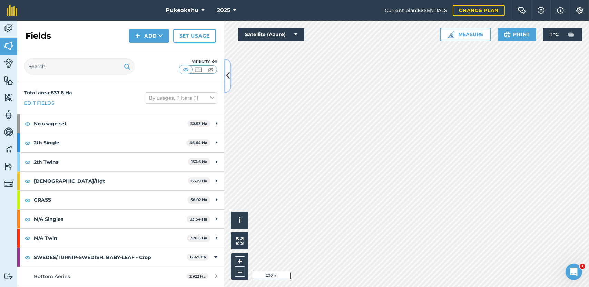
click at [228, 73] on icon at bounding box center [228, 76] width 4 height 12
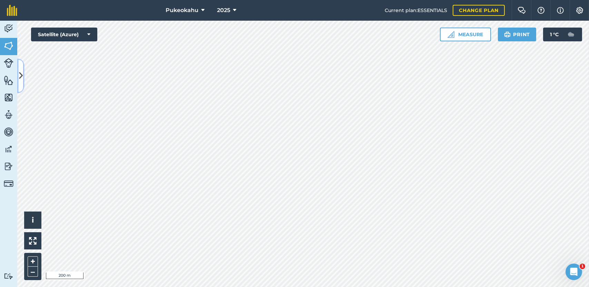
click at [23, 81] on button at bounding box center [20, 76] width 7 height 35
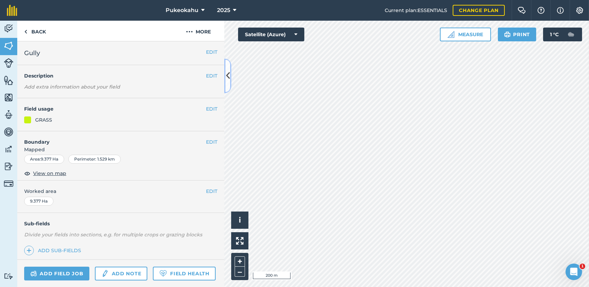
click at [228, 74] on icon at bounding box center [228, 76] width 4 height 12
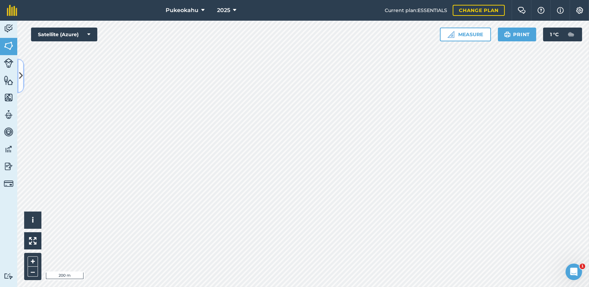
click at [22, 72] on icon at bounding box center [21, 76] width 4 height 12
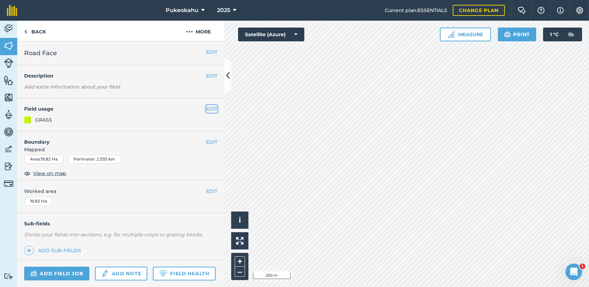
click at [206, 109] on button "EDIT" at bounding box center [211, 109] width 11 height 8
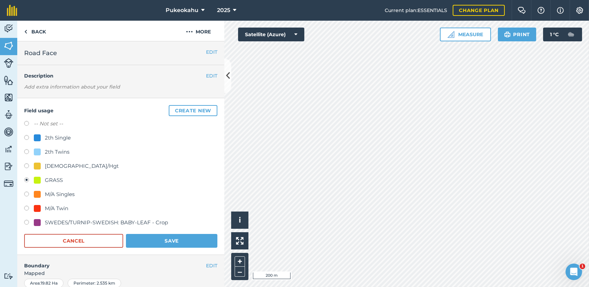
click at [42, 167] on div "[DEMOGRAPHIC_DATA]/Hgt" at bounding box center [76, 166] width 85 height 8
radio input "true"
radio input "false"
click at [185, 242] on button "Save" at bounding box center [171, 241] width 91 height 14
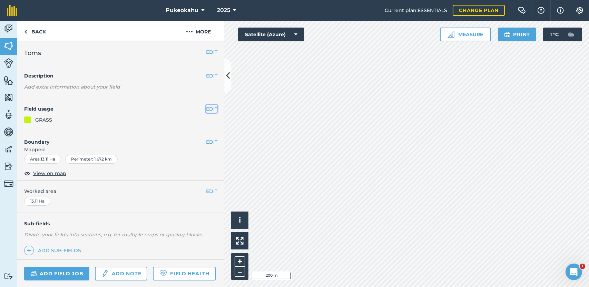
click at [206, 109] on button "EDIT" at bounding box center [211, 109] width 11 height 8
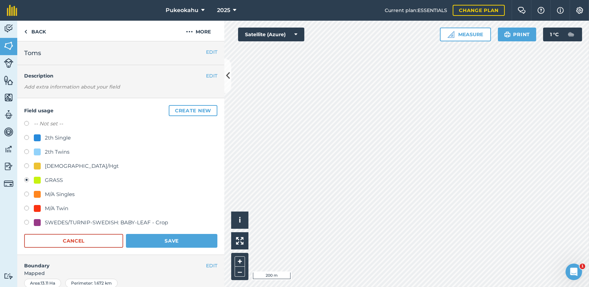
click at [56, 167] on div "[DEMOGRAPHIC_DATA]/Hgt" at bounding box center [82, 166] width 74 height 8
radio input "true"
radio input "false"
click at [186, 244] on button "Save" at bounding box center [171, 241] width 91 height 14
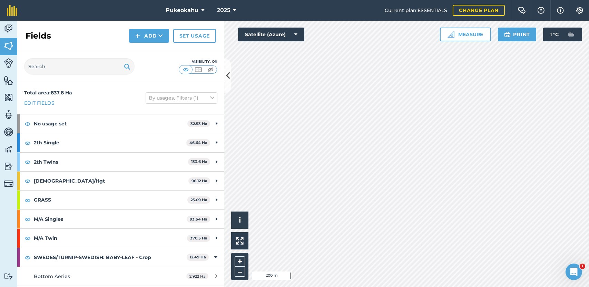
click at [208, 140] on div "Activity Fields Livestock Features Maps Team Vehicles Data Reporting Billing Tu…" at bounding box center [294, 154] width 589 height 267
click at [238, 273] on button "–" at bounding box center [240, 272] width 10 height 10
click at [240, 275] on button "–" at bounding box center [240, 272] width 10 height 10
